Goal: Obtain resource: Download file/media

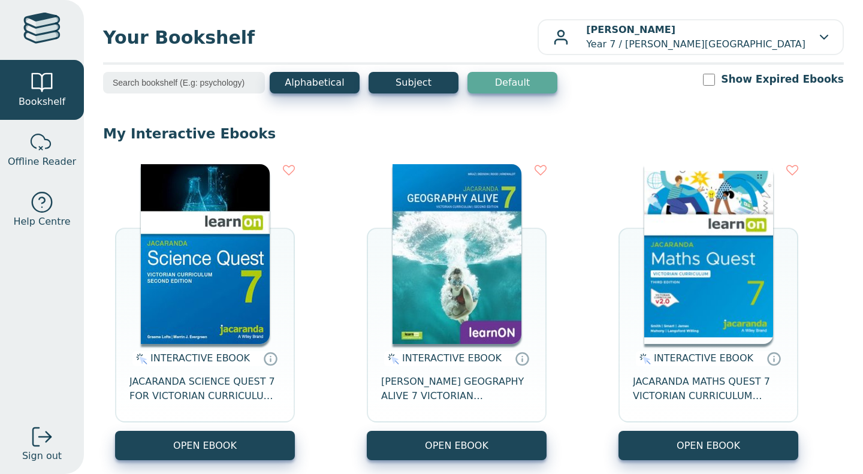
click at [704, 264] on img at bounding box center [708, 254] width 129 height 180
